Goal: Check status: Check status

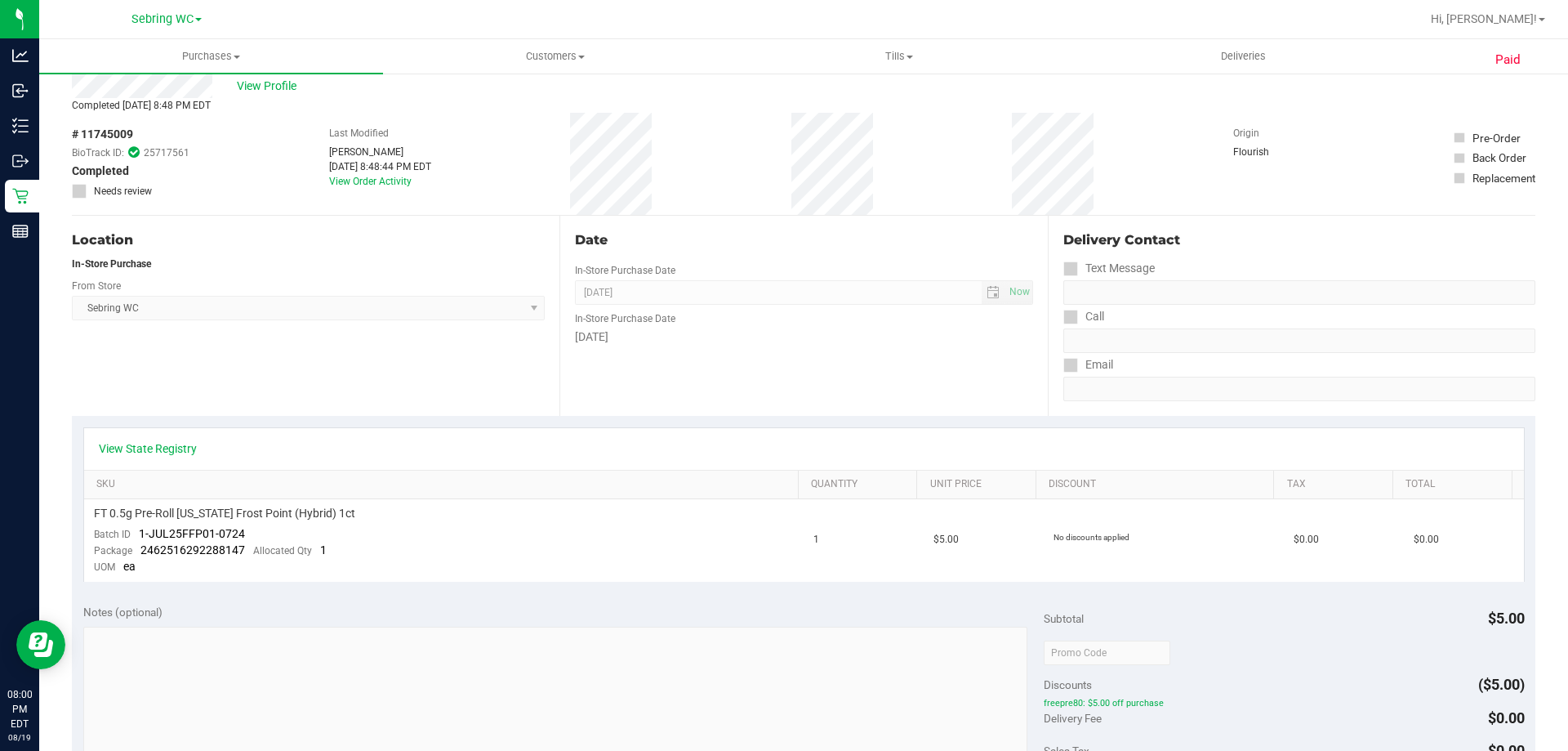
scroll to position [82, 0]
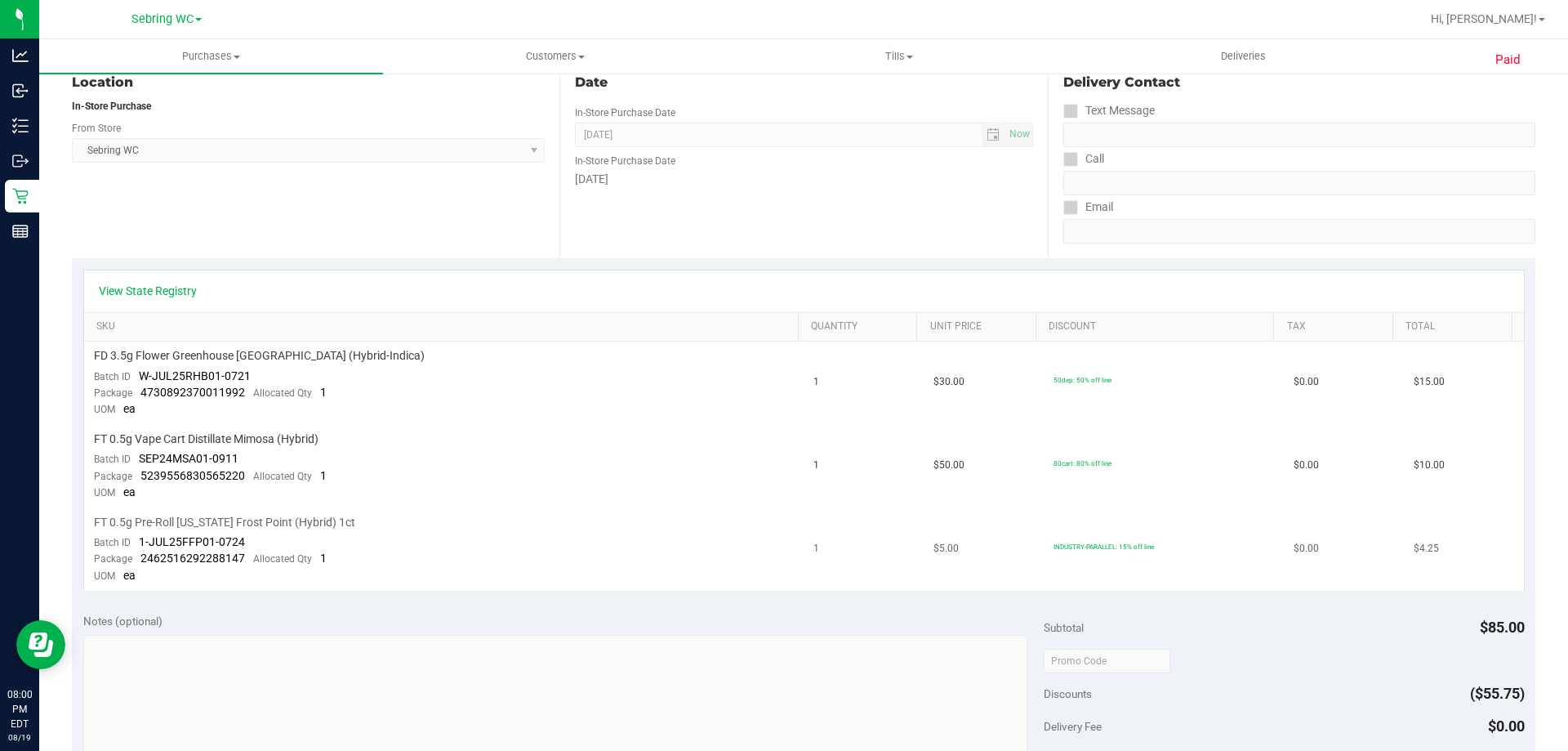
scroll to position [327, 0]
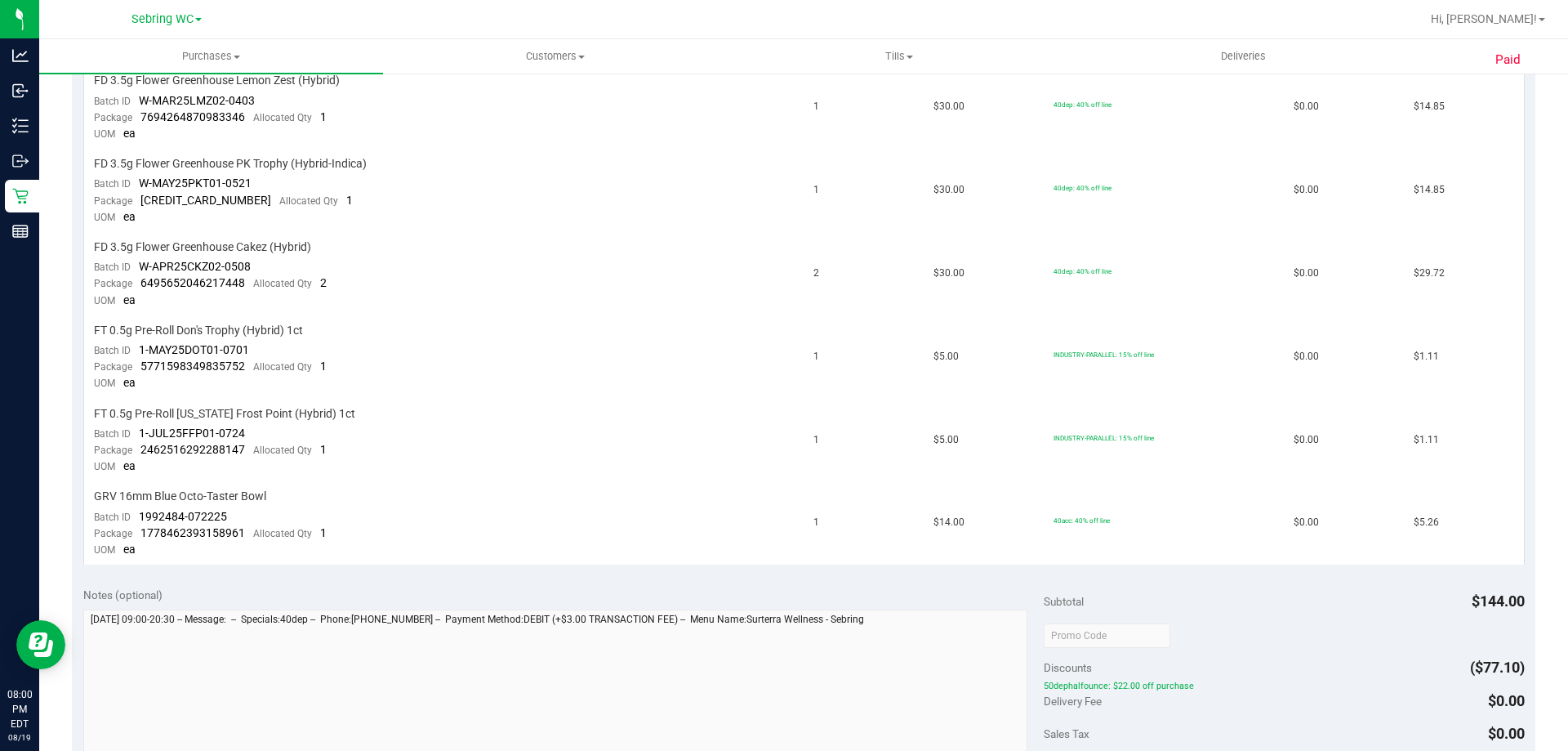
scroll to position [654, 0]
